Goal: Check status: Check status

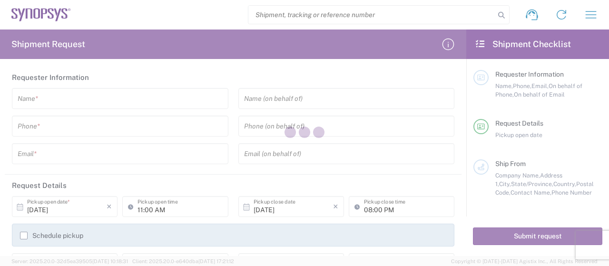
type input "[GEOGRAPHIC_DATA]"
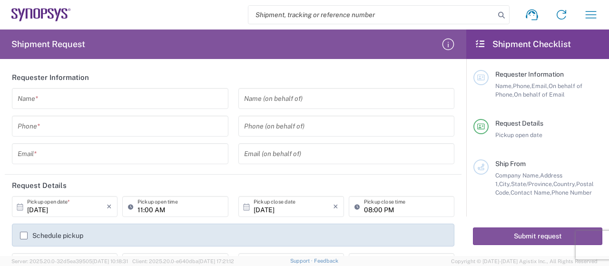
drag, startPoint x: 352, startPoint y: 27, endPoint x: 370, endPoint y: 13, distance: 23.0
click at [352, 26] on agx-form-navbar "Shipment request Shipment tracking Employee non-product shipment request My shi…" at bounding box center [304, 14] width 609 height 29
click at [370, 13] on input "search" at bounding box center [371, 15] width 246 height 18
click at [328, 18] on input "search" at bounding box center [371, 15] width 246 height 18
paste input "57062573"
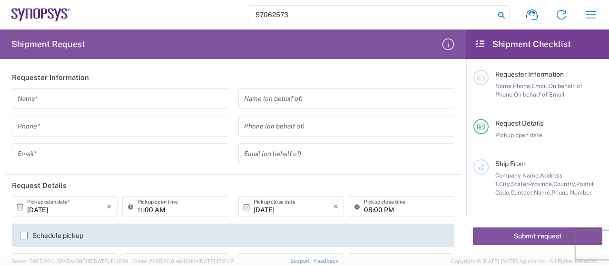
type input "57062573"
click at [504, 16] on icon at bounding box center [501, 15] width 13 height 13
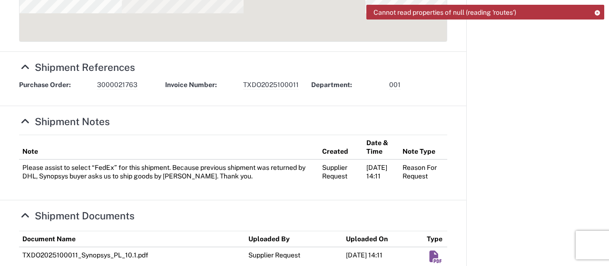
scroll to position [580, 0]
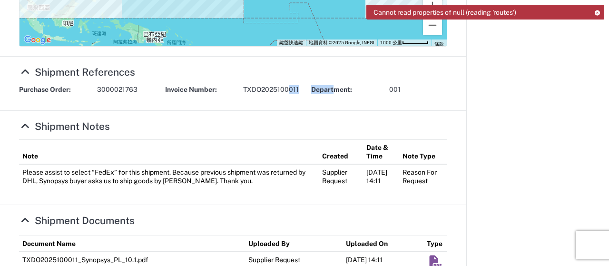
drag, startPoint x: 329, startPoint y: 87, endPoint x: 259, endPoint y: 95, distance: 70.4
click at [277, 95] on div "Purchase Order: 3000021763 Invoice Number: TXDO2025100011 Department: 001" at bounding box center [233, 93] width 438 height 16
click at [249, 95] on div "Purchase Order: 3000021763 Invoice Number: TXDO2025100011 Department: 001" at bounding box center [233, 93] width 438 height 16
drag, startPoint x: 244, startPoint y: 87, endPoint x: 288, endPoint y: 86, distance: 44.2
click at [283, 86] on span "TXDO2025100011" at bounding box center [271, 89] width 56 height 9
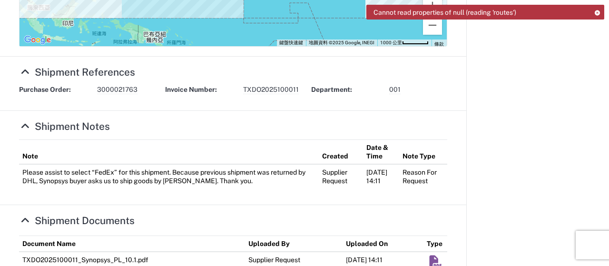
click at [288, 86] on span "TXDO2025100011" at bounding box center [271, 89] width 56 height 9
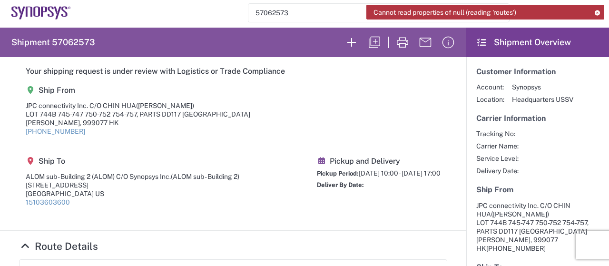
scroll to position [0, 0]
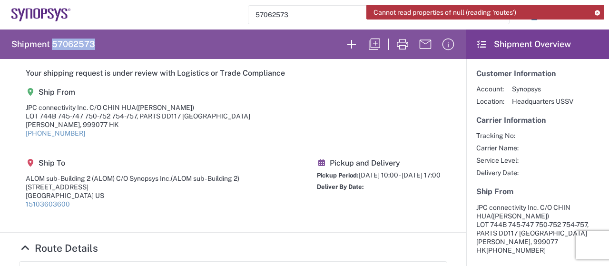
drag, startPoint x: 89, startPoint y: 46, endPoint x: 52, endPoint y: 44, distance: 37.1
click at [52, 44] on agx-form-header "Shipment 57062573" at bounding box center [233, 43] width 466 height 29
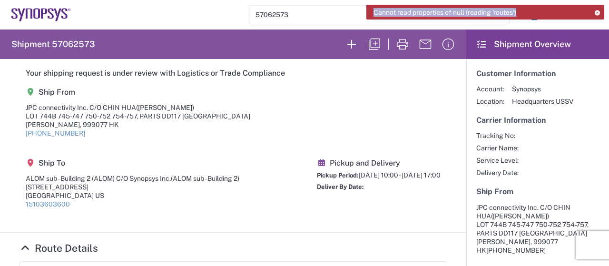
drag, startPoint x: 530, startPoint y: 12, endPoint x: 364, endPoint y: 11, distance: 165.5
click at [365, 11] on agx-forms-host "Cannot read properties of null (reading 'routes') 57062573 Shipment request Shi…" at bounding box center [304, 133] width 609 height 266
click at [397, 94] on agx-shipment-main-routing-info "Ship From JPC connectivity Inc. C/O CHIN HUA ([PERSON_NAME]) LOT 744B 745-747 7…" at bounding box center [233, 152] width 428 height 142
